Goal: Task Accomplishment & Management: Manage account settings

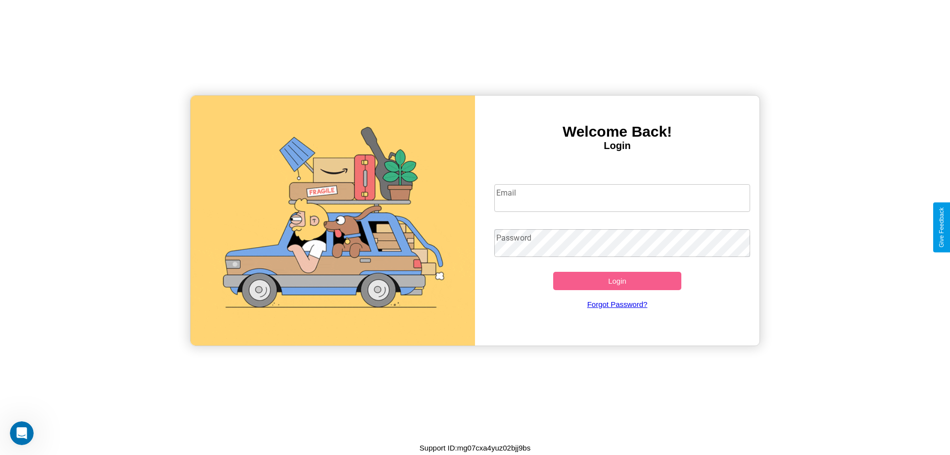
click at [622, 197] on input "Email" at bounding box center [622, 198] width 256 height 28
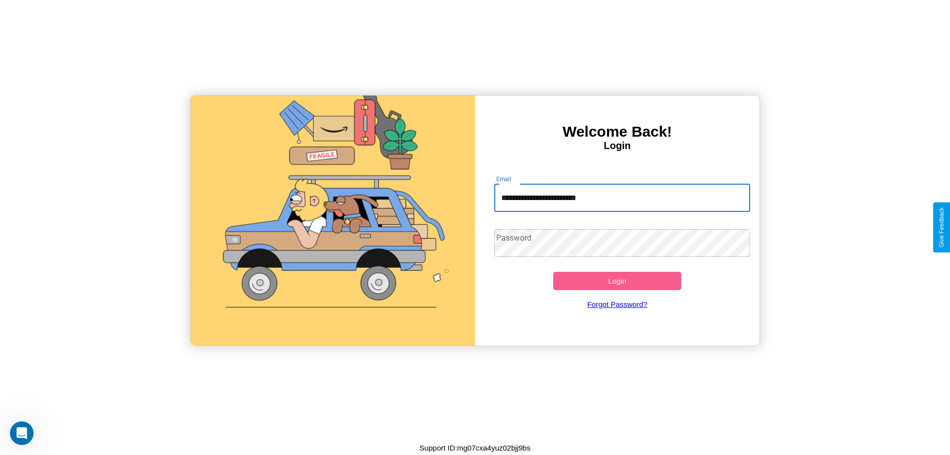
type input "**********"
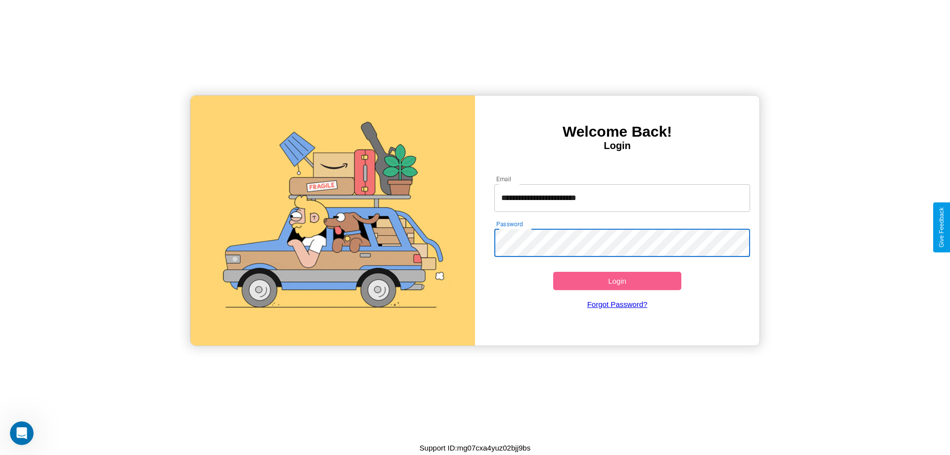
click at [617, 281] on button "Login" at bounding box center [617, 281] width 128 height 18
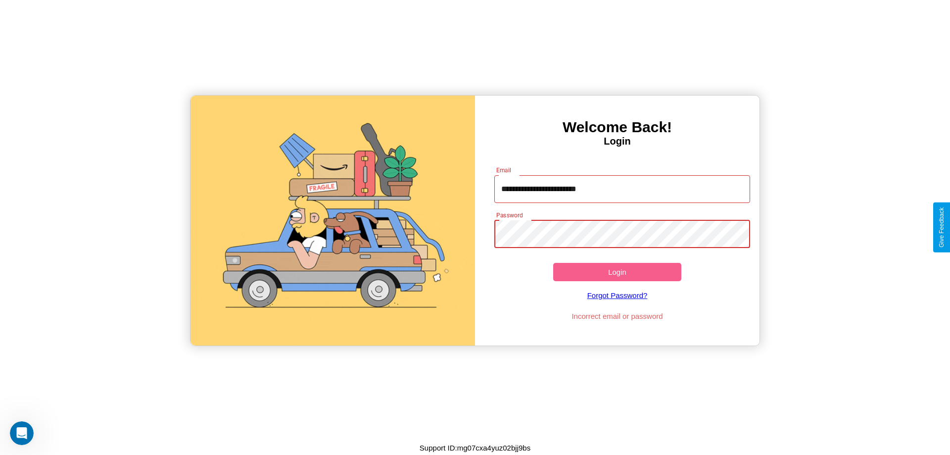
click at [617, 272] on button "Login" at bounding box center [617, 272] width 128 height 18
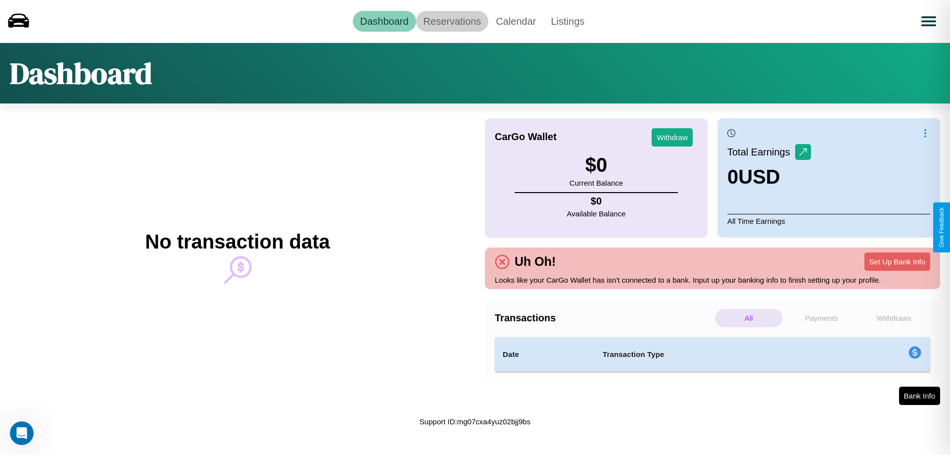
click at [452, 21] on link "Reservations" at bounding box center [452, 21] width 73 height 21
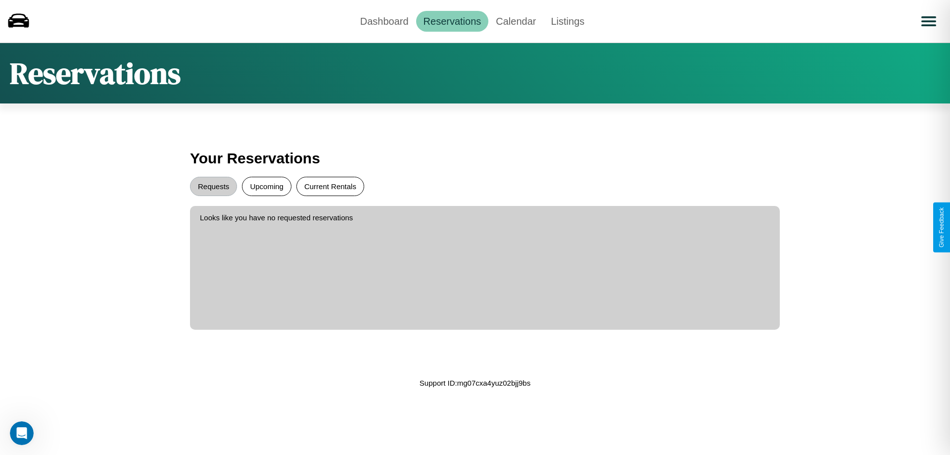
click at [330, 186] on button "Current Rentals" at bounding box center [330, 186] width 68 height 19
click at [267, 186] on button "Upcoming" at bounding box center [266, 186] width 49 height 19
click at [213, 186] on button "Requests" at bounding box center [213, 186] width 47 height 19
click at [516, 21] on link "Calendar" at bounding box center [515, 21] width 55 height 21
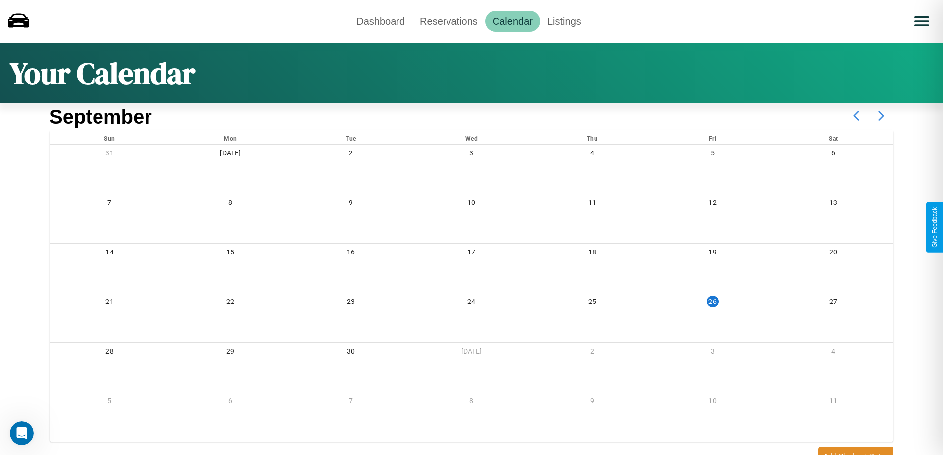
click at [881, 116] on icon at bounding box center [880, 115] width 25 height 25
